Goal: Find specific page/section: Find specific page/section

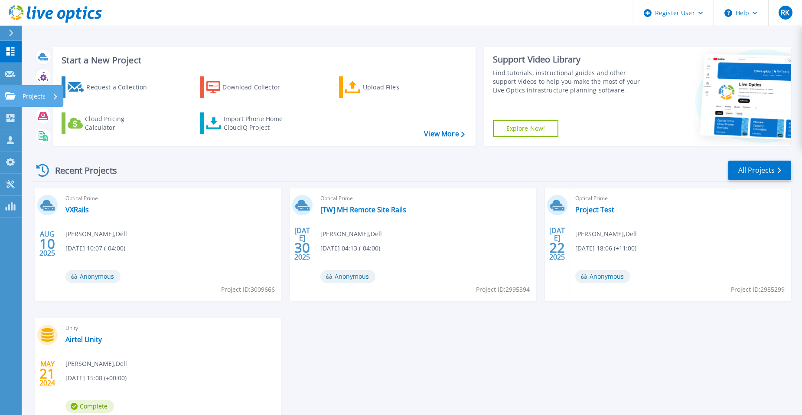
click at [14, 90] on link "Projects Projects" at bounding box center [11, 96] width 22 height 22
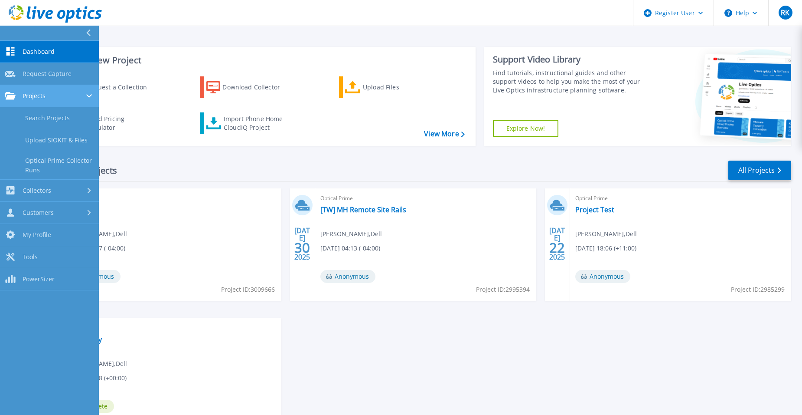
click at [51, 99] on div "Projects" at bounding box center [49, 96] width 88 height 8
click at [52, 100] on link "Projects Projects" at bounding box center [49, 96] width 99 height 22
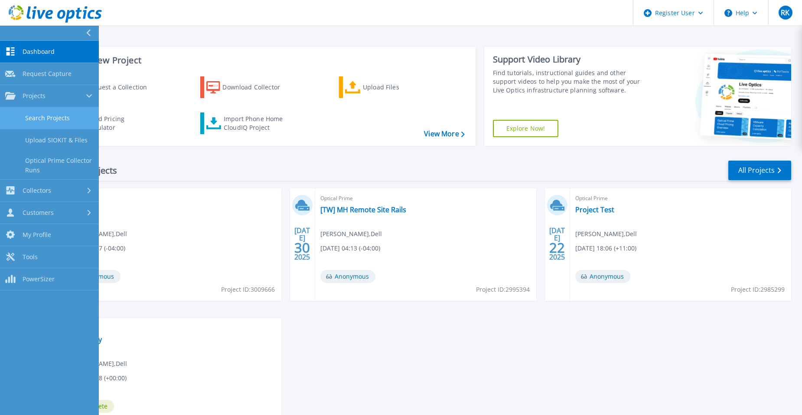
click at [51, 116] on link "Search Projects" at bounding box center [49, 118] width 99 height 22
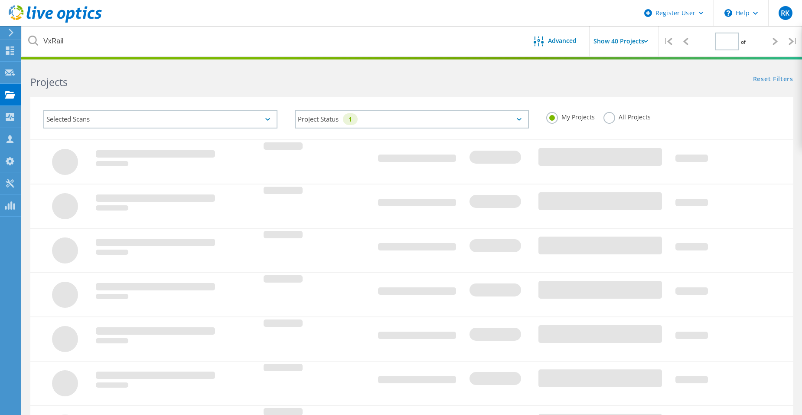
type input "1"
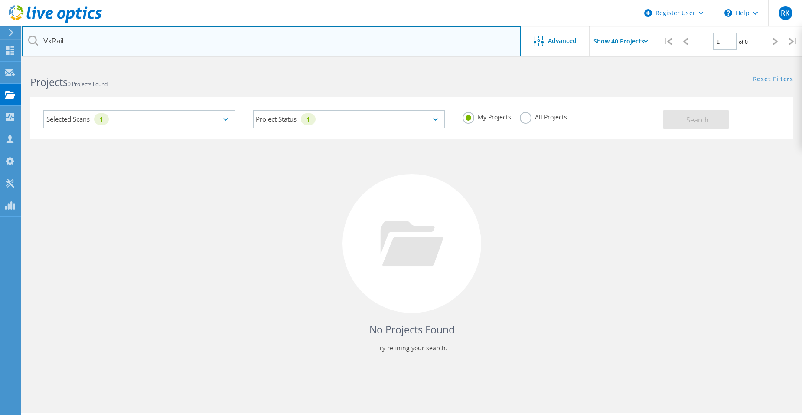
drag, startPoint x: 112, startPoint y: 41, endPoint x: 0, endPoint y: 28, distance: 112.6
click at [0, 63] on div "Register User \n Help Explore Helpful Articles Contact Support RK Dell User [PE…" at bounding box center [401, 251] width 802 height 376
drag, startPoint x: 95, startPoint y: 51, endPoint x: 20, endPoint y: 33, distance: 77.2
click at [20, 63] on div "Register User \n Help Explore Helpful Articles Contact Support RK Dell User [PE…" at bounding box center [401, 251] width 802 height 376
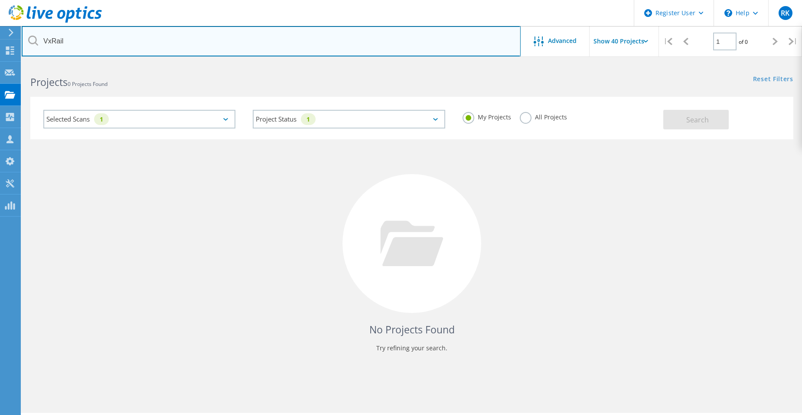
click at [89, 38] on input "VxRail" at bounding box center [271, 41] width 499 height 30
drag, startPoint x: 88, startPoint y: 39, endPoint x: 76, endPoint y: 40, distance: 11.7
click at [76, 40] on input "VxRail" at bounding box center [271, 41] width 499 height 30
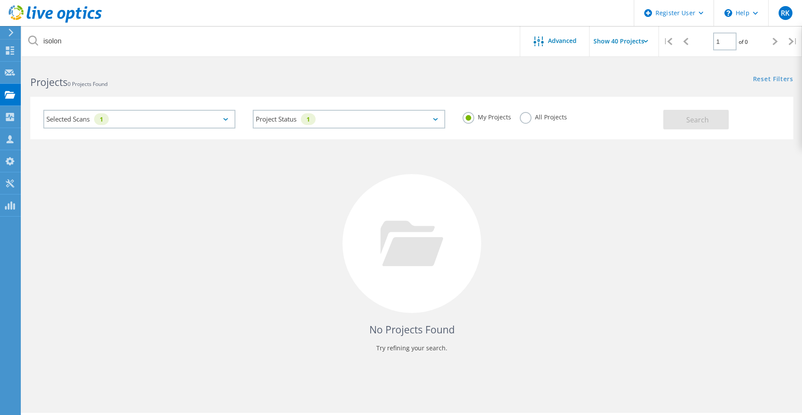
click at [354, 128] on div "Project Status 1 In Progress Complete Published Anonymous Archived Error" at bounding box center [348, 119] width 209 height 36
click at [531, 117] on label "All Projects" at bounding box center [543, 116] width 47 height 8
click at [0, 0] on input "All Projects" at bounding box center [0, 0] width 0 height 0
click at [717, 124] on button "Search" at bounding box center [695, 120] width 65 height 20
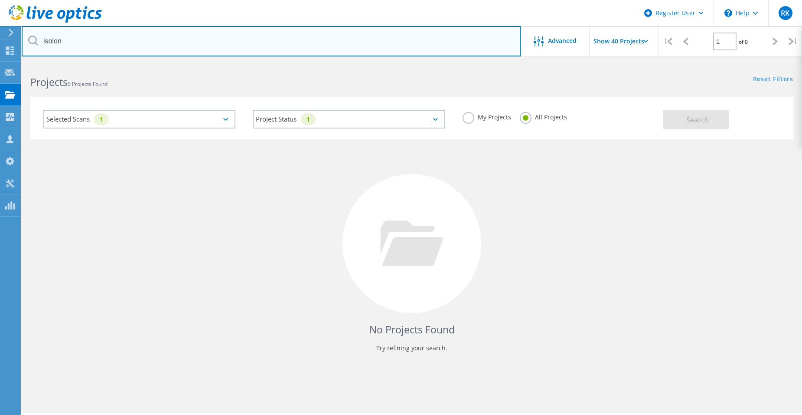
drag, startPoint x: 372, startPoint y: 51, endPoint x: 48, endPoint y: 41, distance: 324.5
click at [48, 41] on input "isolon" at bounding box center [271, 41] width 499 height 30
type input "isilon"
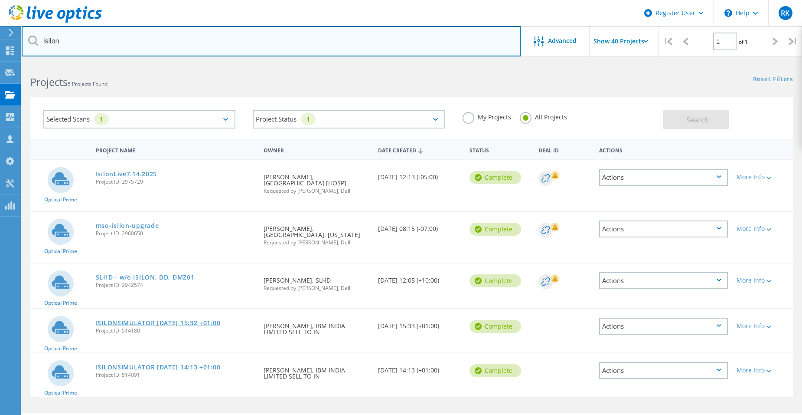
scroll to position [24, 0]
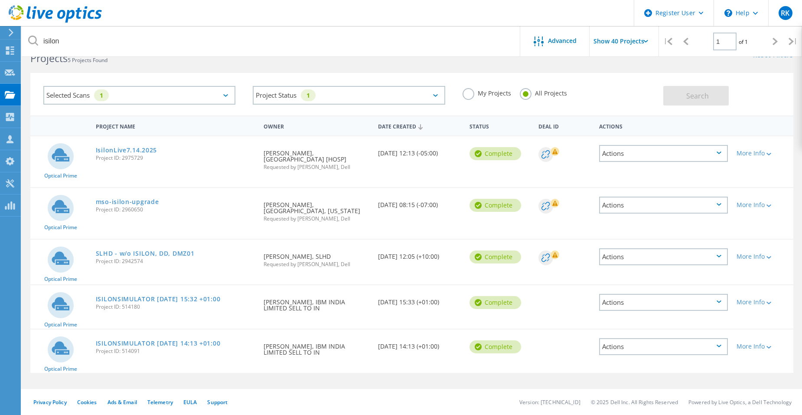
click at [219, 86] on div "Selected Scans 1" at bounding box center [139, 95] width 192 height 19
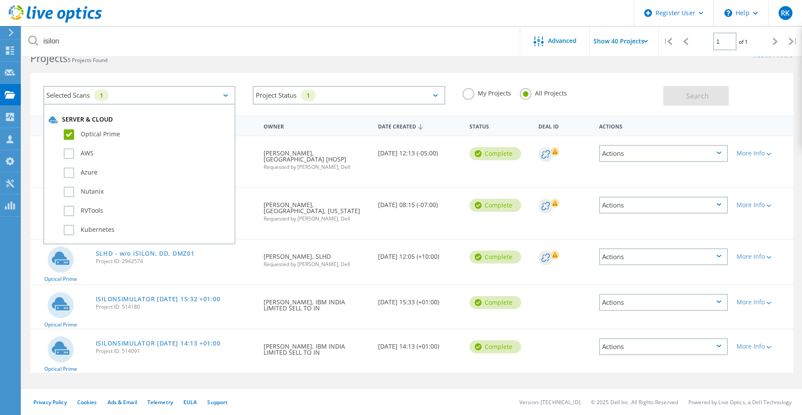
click at [121, 134] on label "Optical Prime" at bounding box center [147, 134] width 167 height 10
click at [0, 0] on input "Optical Prime" at bounding box center [0, 0] width 0 height 0
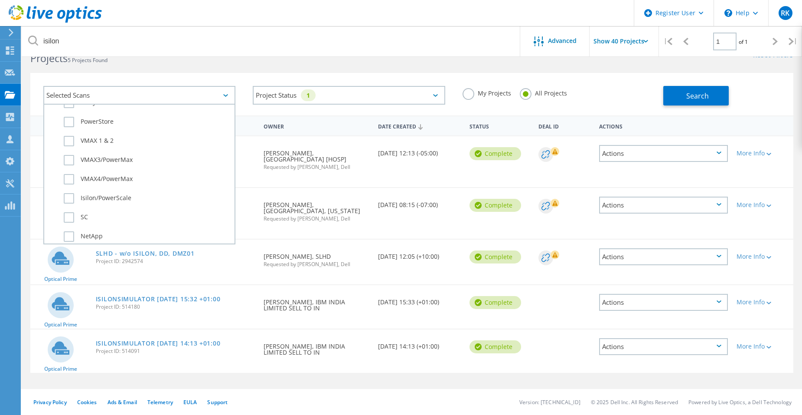
scroll to position [260, 0]
click at [108, 177] on label "Isilon/PowerScale" at bounding box center [147, 178] width 167 height 10
click at [0, 0] on input "Isilon/PowerScale" at bounding box center [0, 0] width 0 height 0
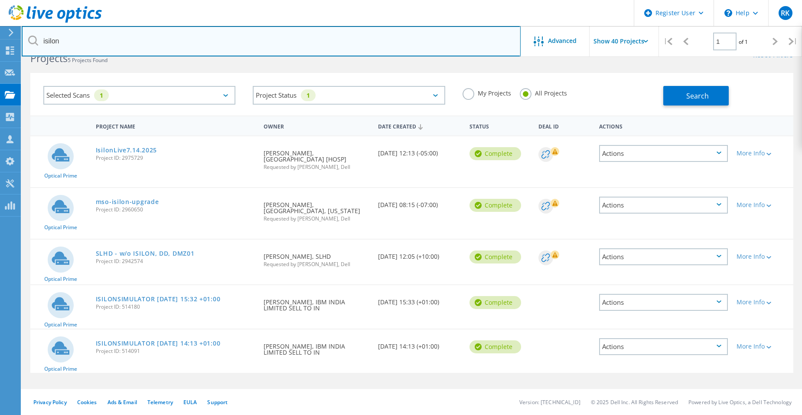
drag, startPoint x: 111, startPoint y: 38, endPoint x: -14, endPoint y: 36, distance: 124.9
click at [0, 36] on html "Register User \n Help Explore Helpful Articles Contact Support RK Dell User [PE…" at bounding box center [401, 195] width 802 height 438
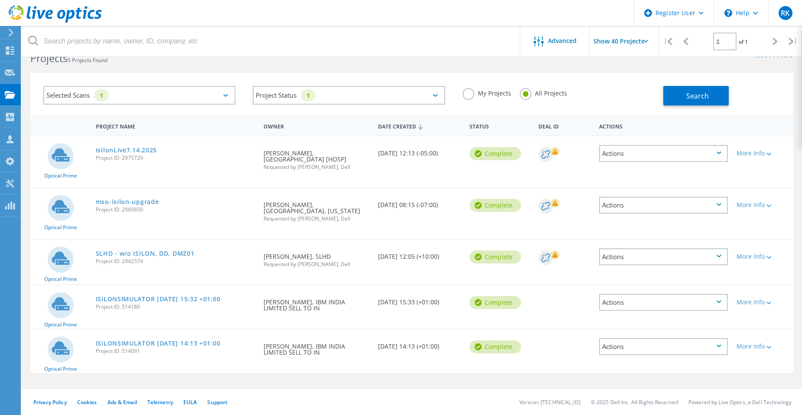
click at [206, 100] on div "Selected Scans 1" at bounding box center [139, 95] width 192 height 19
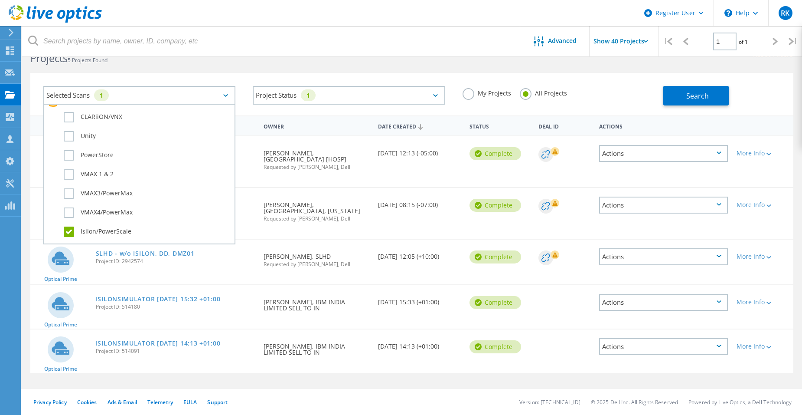
scroll to position [217, 0]
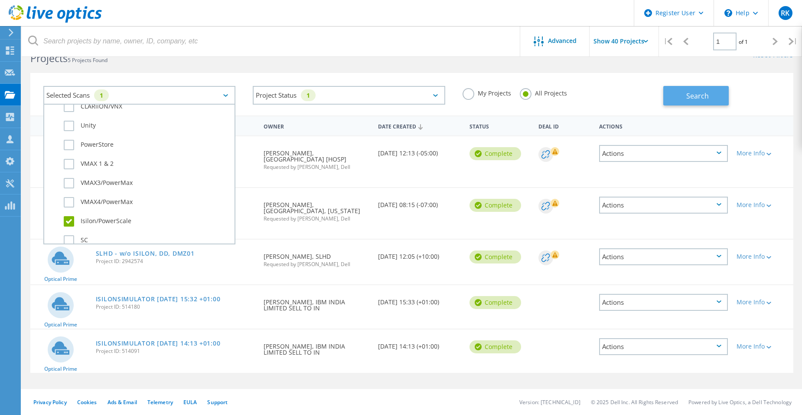
click at [699, 101] on button "Search" at bounding box center [695, 96] width 65 height 20
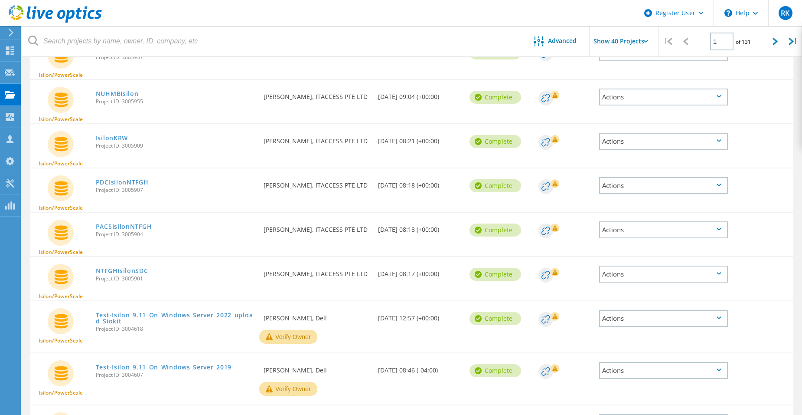
scroll to position [544, 0]
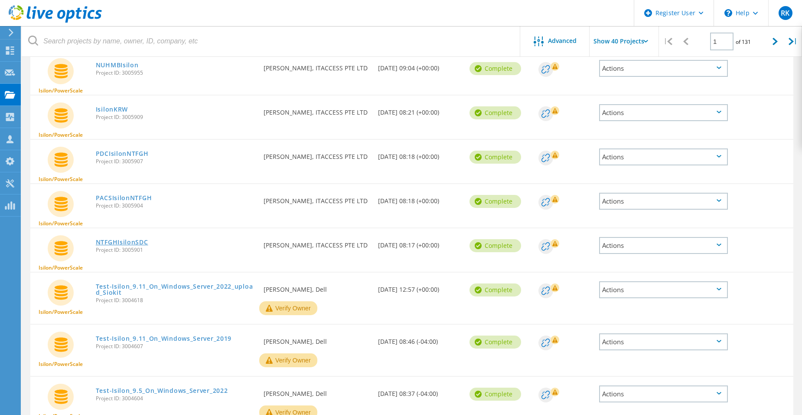
click at [124, 241] on link "NTFGHIsilonSDC" at bounding box center [122, 242] width 52 height 6
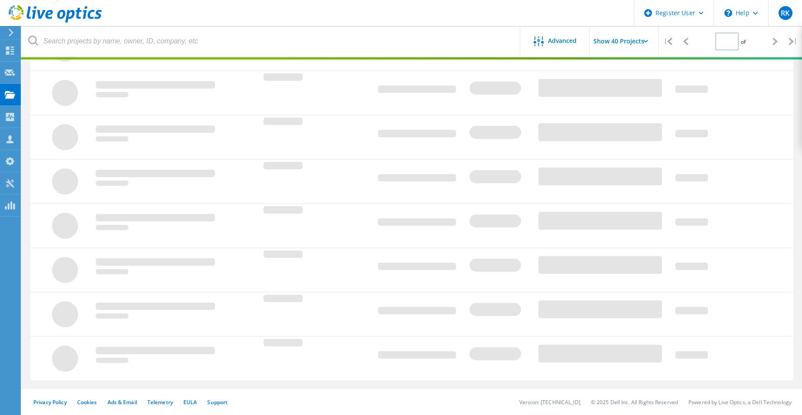
type input "1"
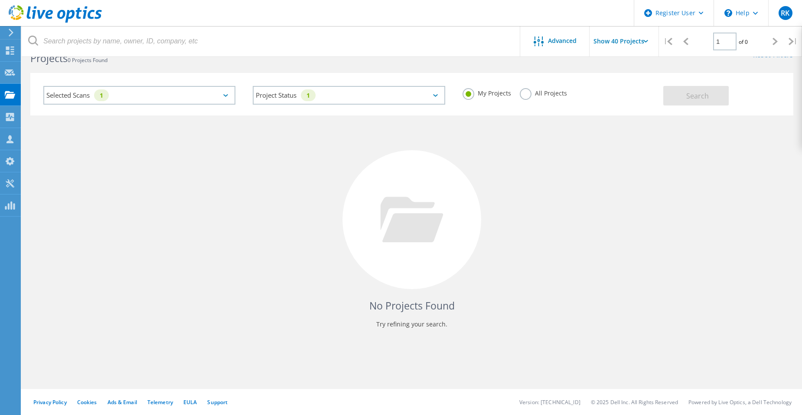
click at [193, 93] on div "Selected Scans 1" at bounding box center [139, 95] width 192 height 19
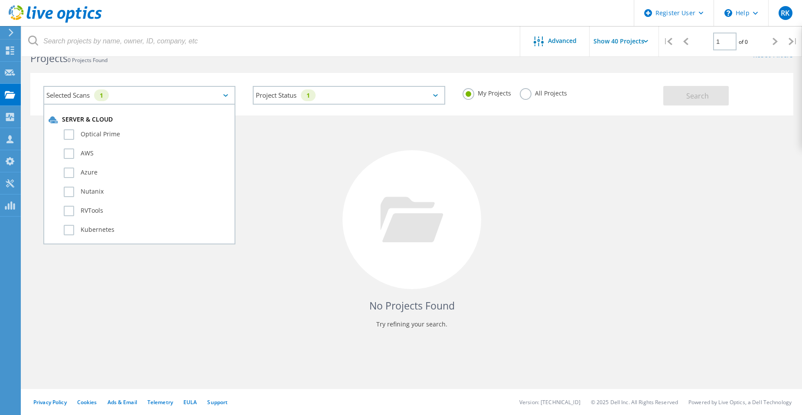
click at [548, 140] on div "No Projects Found Try refining your search." at bounding box center [411, 227] width 763 height 224
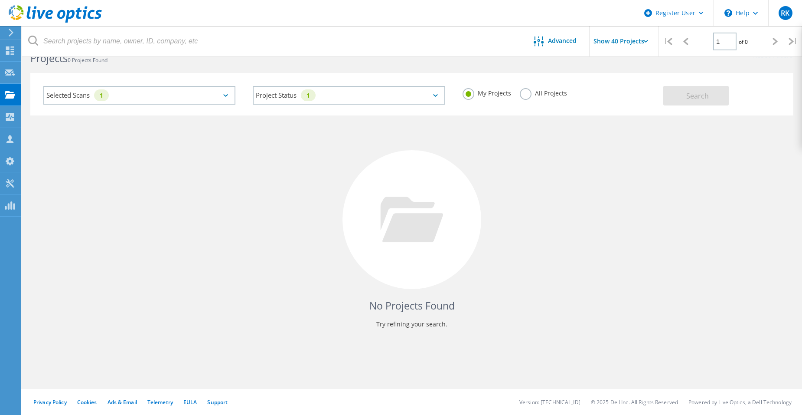
click at [535, 91] on label "All Projects" at bounding box center [543, 92] width 47 height 8
click at [0, 0] on input "All Projects" at bounding box center [0, 0] width 0 height 0
click at [698, 96] on span "Search" at bounding box center [697, 96] width 23 height 10
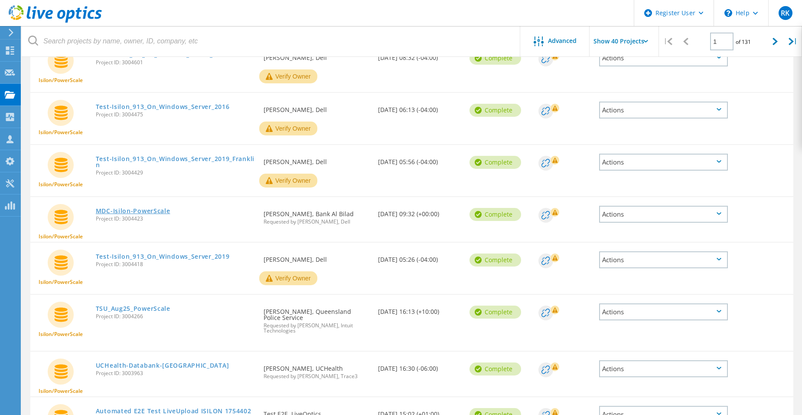
scroll to position [934, 0]
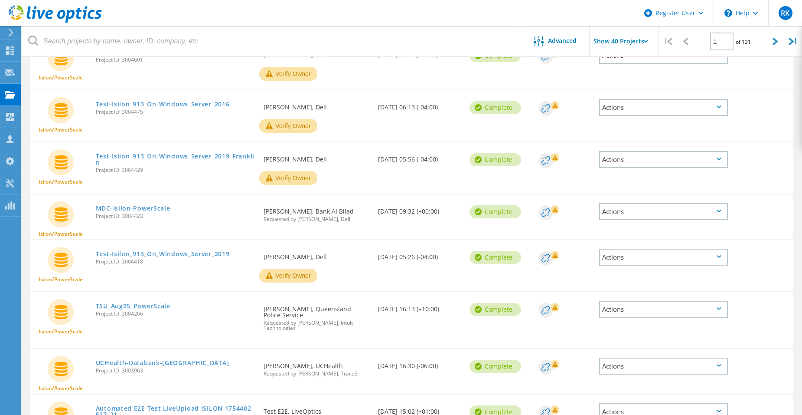
click at [151, 306] on link "TSU_Aug25_PowerScale" at bounding box center [133, 306] width 75 height 6
